Goal: Download file/media

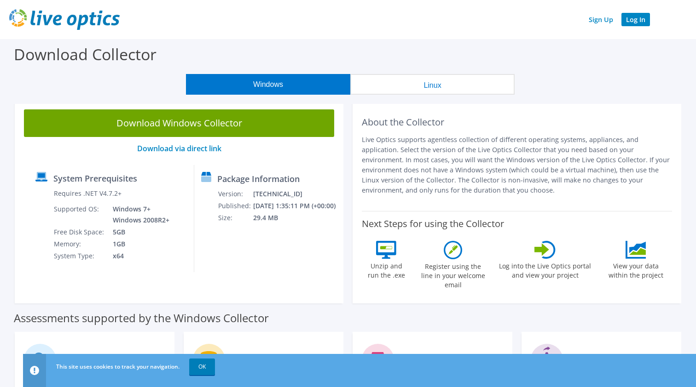
click at [641, 22] on link "Log In" at bounding box center [635, 19] width 29 height 13
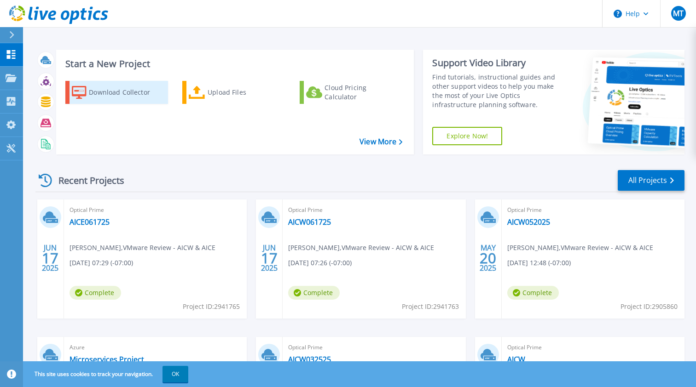
click at [120, 97] on div "Download Collector" at bounding box center [126, 92] width 74 height 18
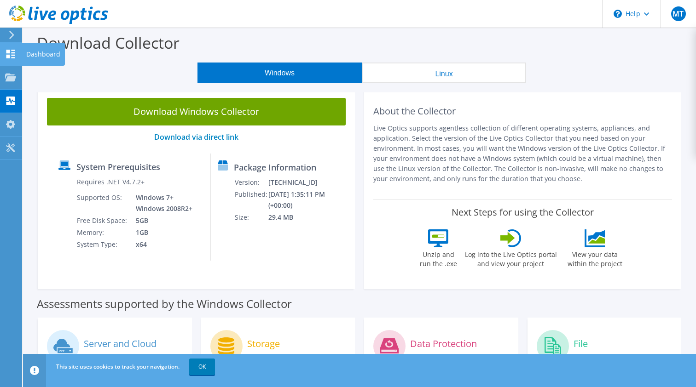
click at [11, 55] on icon at bounding box center [10, 54] width 11 height 9
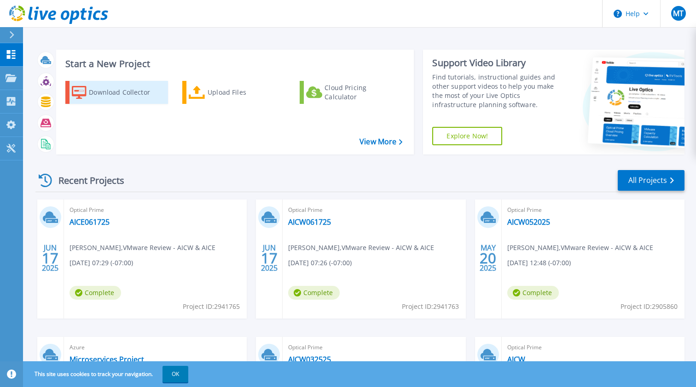
click at [117, 90] on div "Download Collector" at bounding box center [126, 92] width 74 height 18
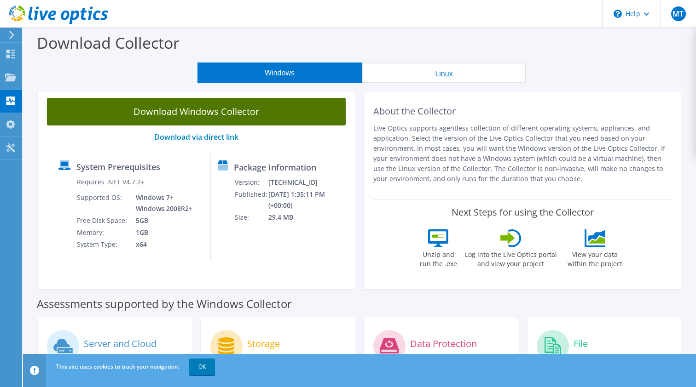
click at [151, 110] on link "Download Windows Collector" at bounding box center [196, 112] width 299 height 28
